Goal: Task Accomplishment & Management: Use online tool/utility

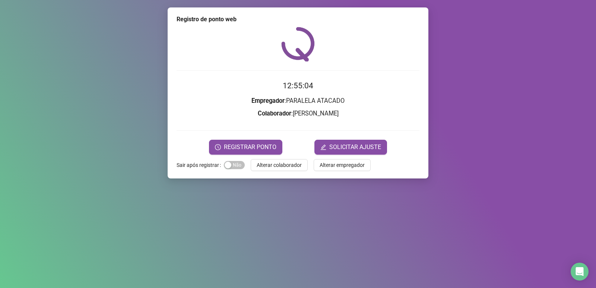
click at [267, 166] on span "Alterar colaborador" at bounding box center [279, 165] width 45 height 8
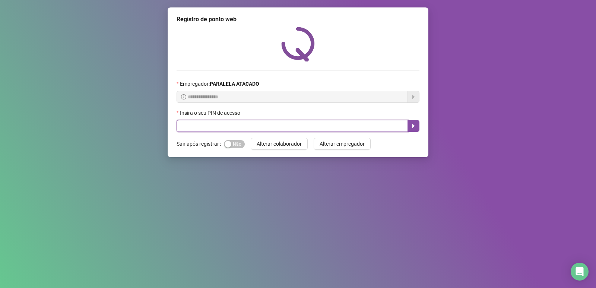
click at [261, 128] on input "text" at bounding box center [292, 126] width 231 height 12
type input "*****"
click at [415, 128] on icon "caret-right" at bounding box center [413, 126] width 6 height 6
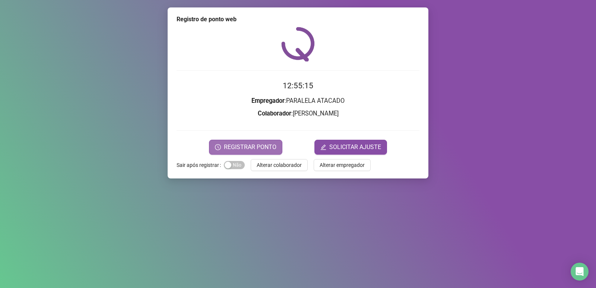
click at [242, 149] on span "REGISTRAR PONTO" at bounding box center [250, 147] width 53 height 9
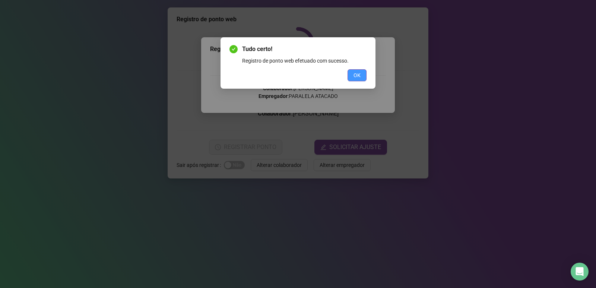
click at [357, 79] on button "OK" at bounding box center [357, 75] width 19 height 12
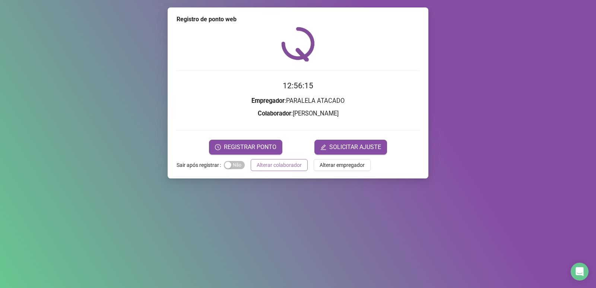
click at [270, 167] on span "Alterar colaborador" at bounding box center [279, 165] width 45 height 8
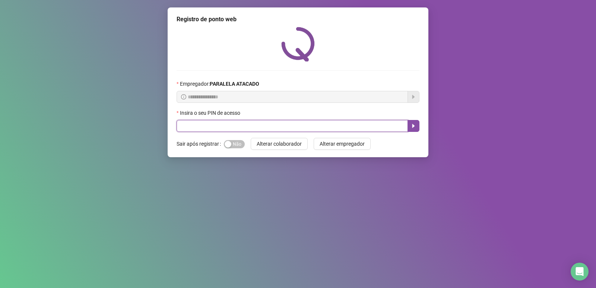
click at [255, 131] on input "text" at bounding box center [292, 126] width 231 height 12
type input "*****"
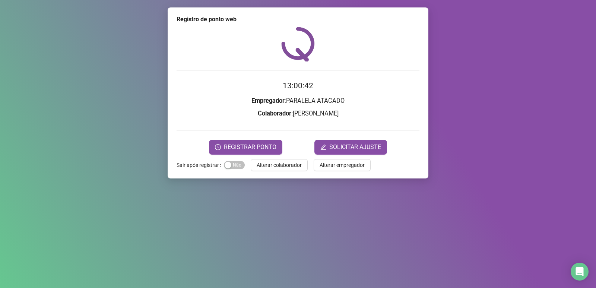
click at [253, 155] on div "Registro de ponto web 13:00:42 Empregador : PARALELA ATACADO Colaborador : MAUR…" at bounding box center [298, 92] width 261 height 171
click at [265, 152] on button "REGISTRAR PONTO" at bounding box center [245, 147] width 73 height 15
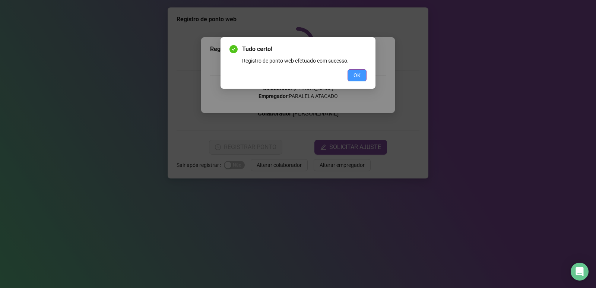
click at [366, 75] on button "OK" at bounding box center [357, 75] width 19 height 12
